Goal: Navigation & Orientation: Find specific page/section

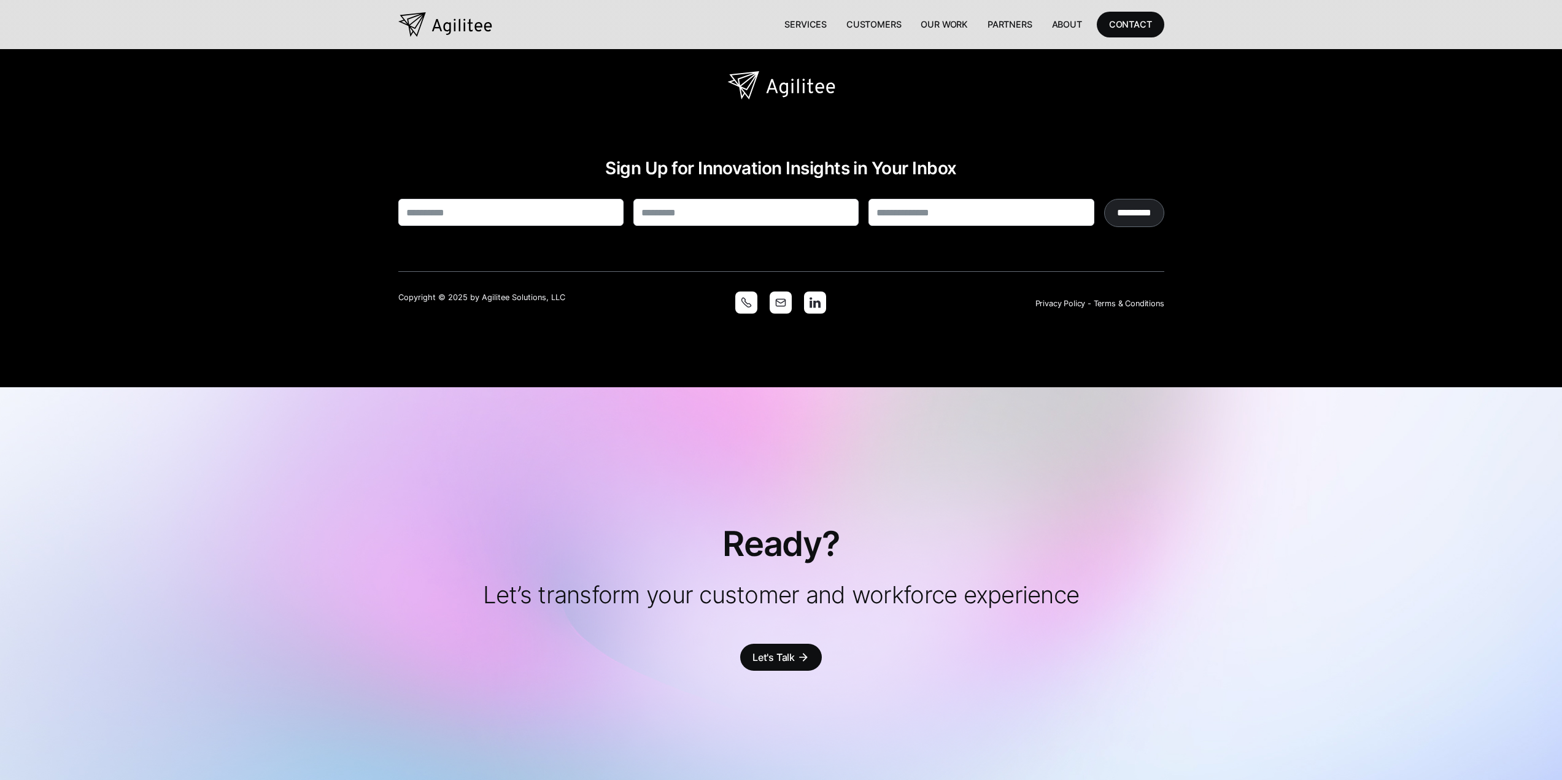
scroll to position [3480, 0]
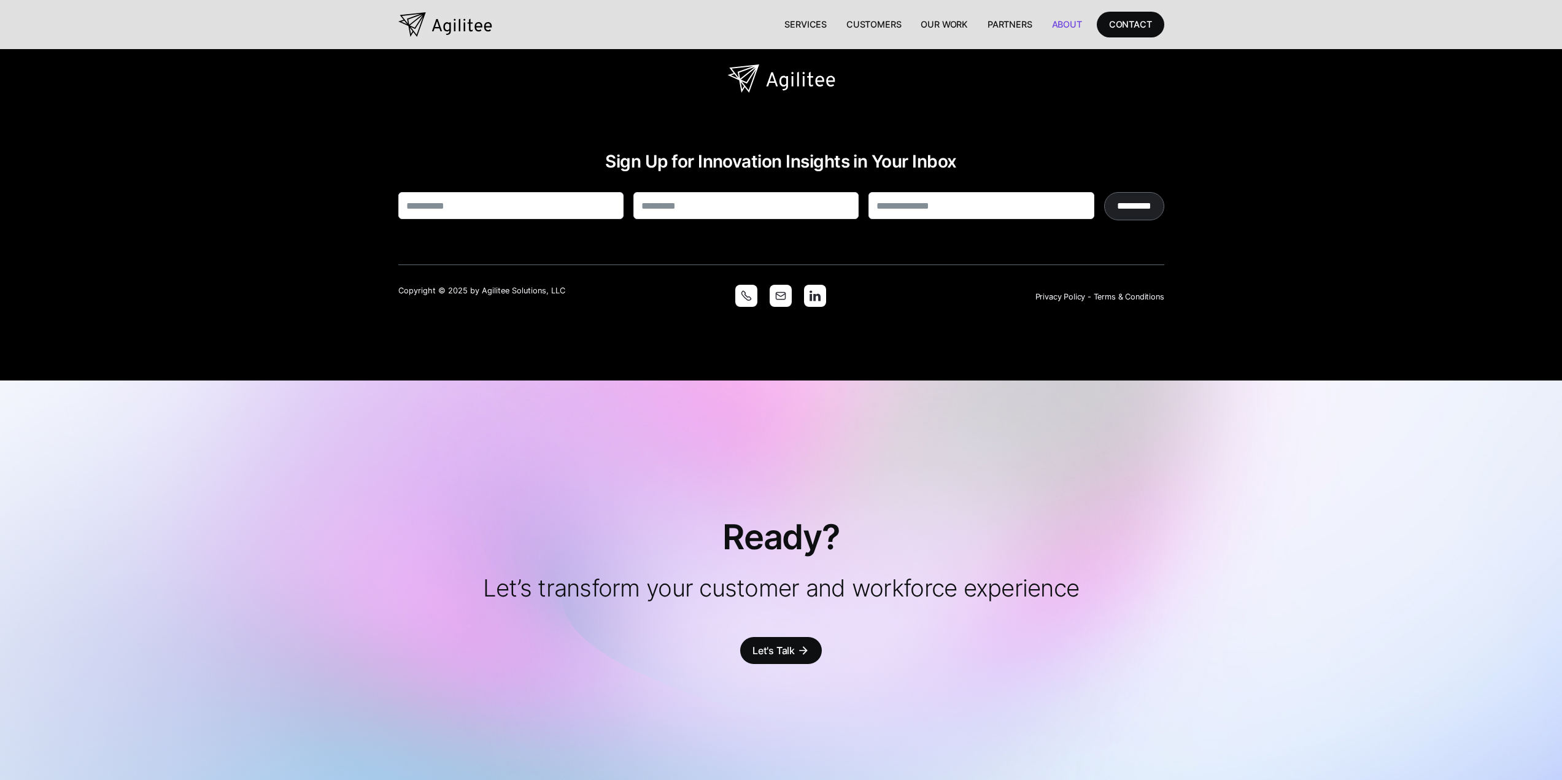
click at [1068, 19] on link "About" at bounding box center [1067, 24] width 50 height 25
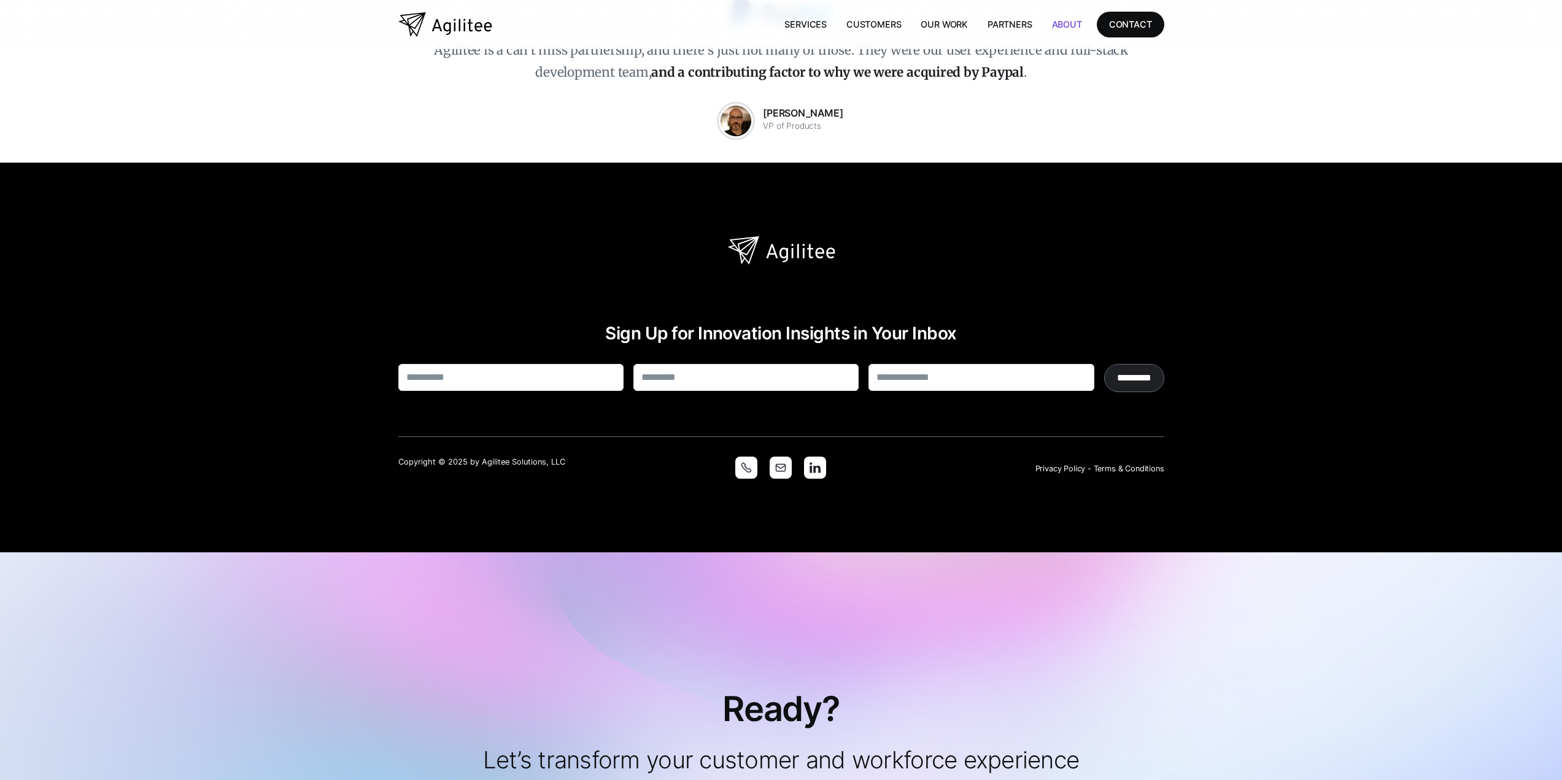
scroll to position [2273, 0]
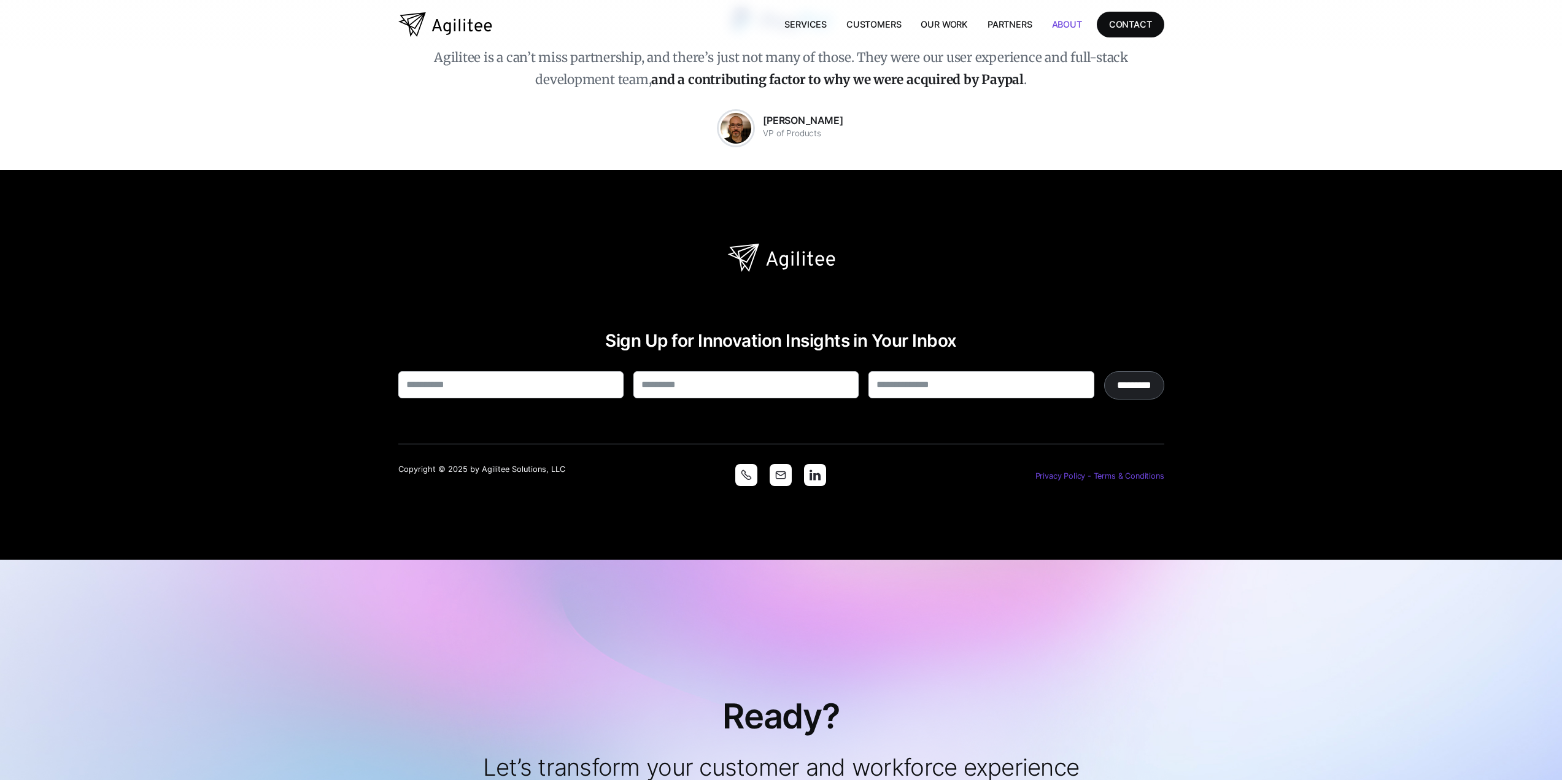
click at [1056, 473] on link "Privacy Policy - Terms & Conditions" at bounding box center [1100, 475] width 129 height 9
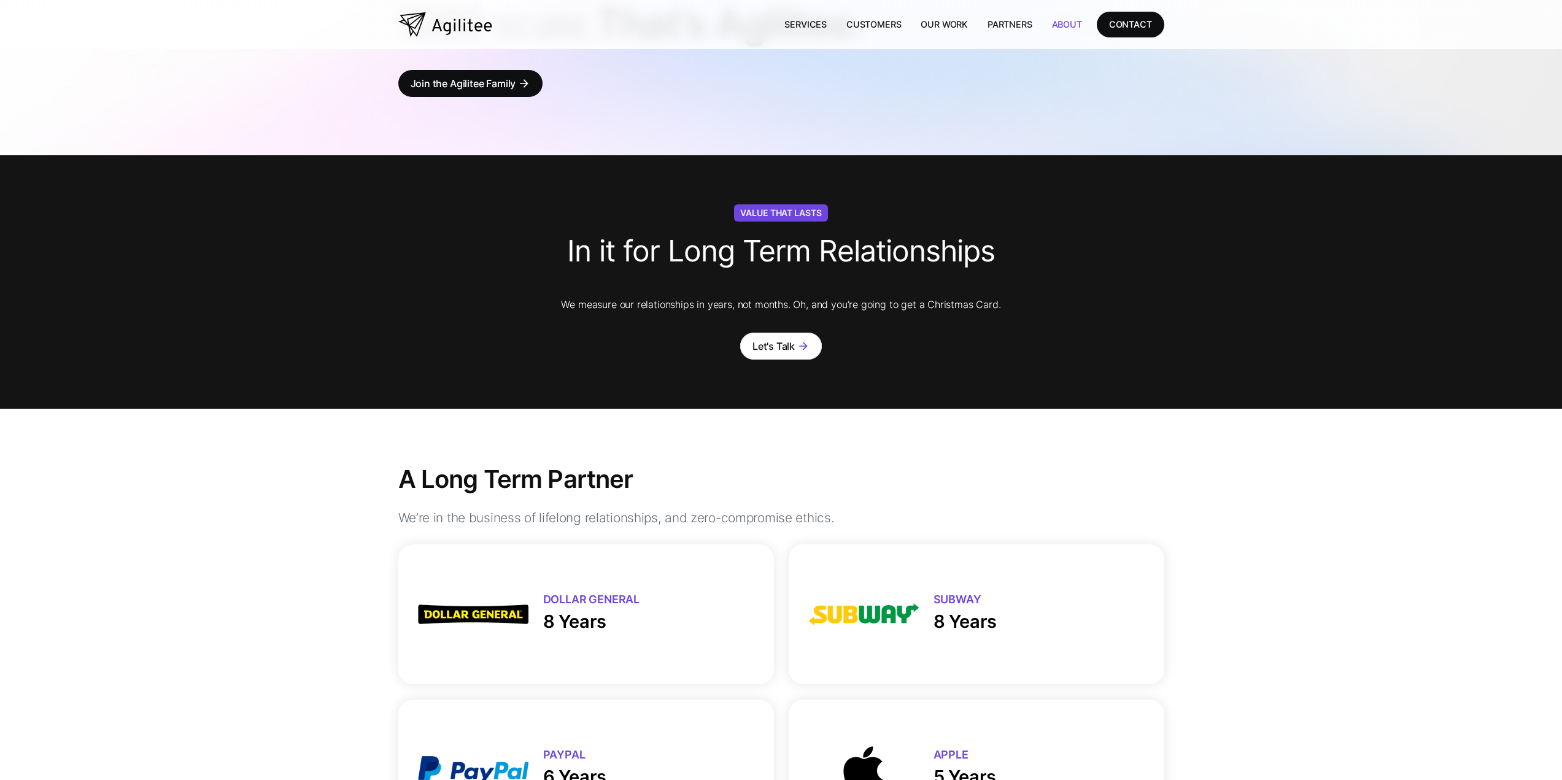
scroll to position [176, 0]
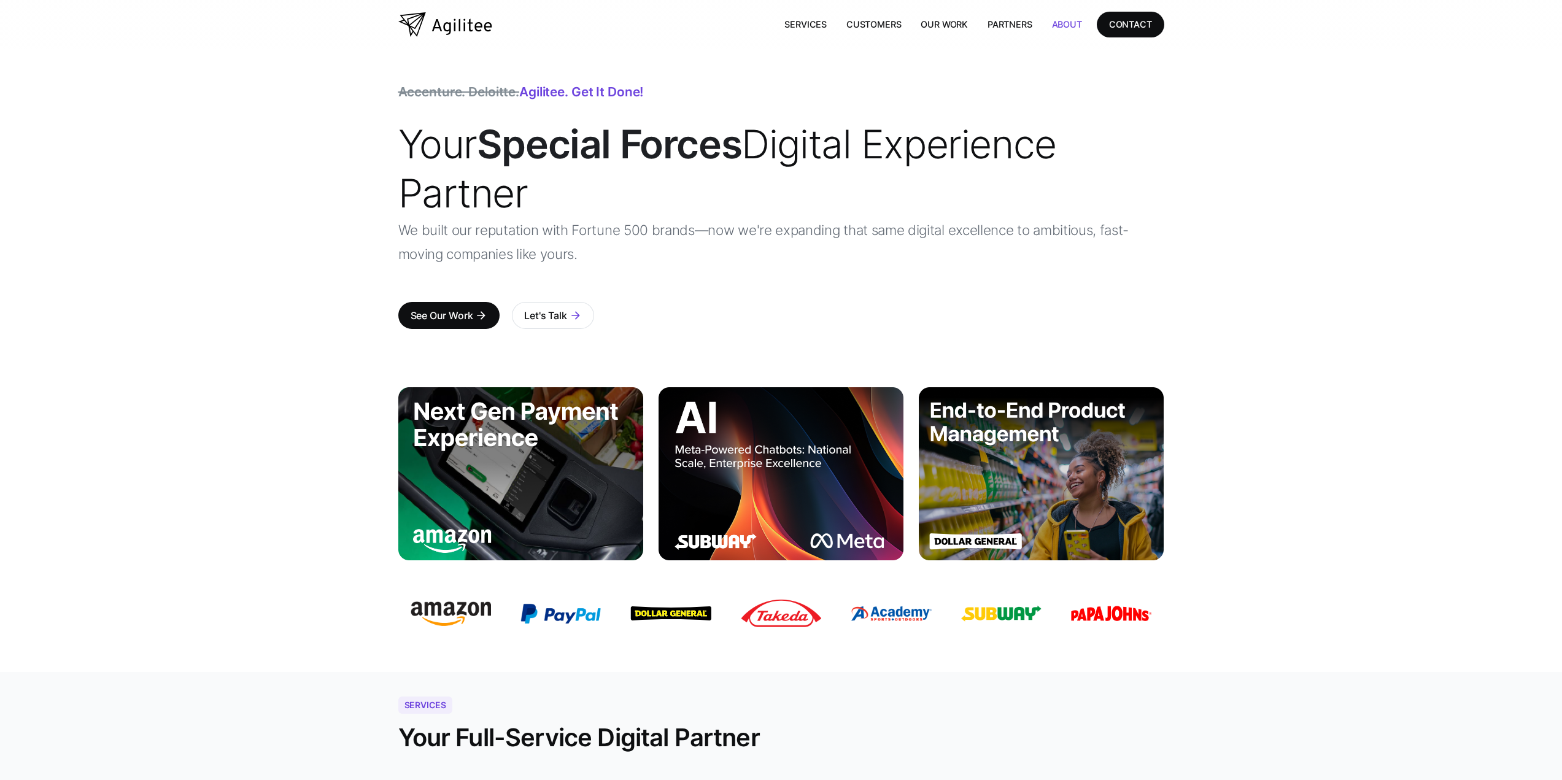
click at [1064, 23] on link "About" at bounding box center [1067, 24] width 50 height 25
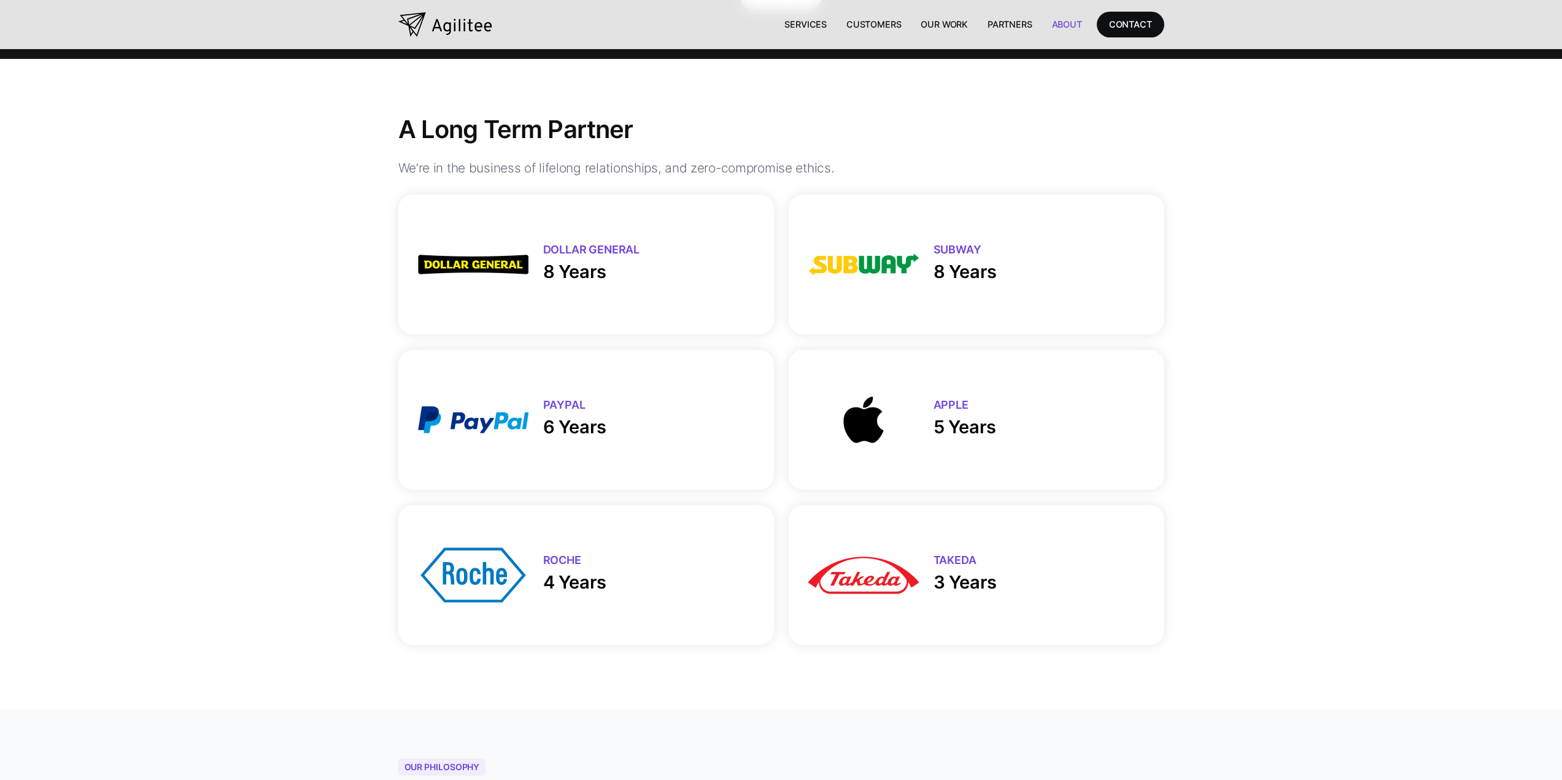
scroll to position [527, 0]
